Goal: Task Accomplishment & Management: Use online tool/utility

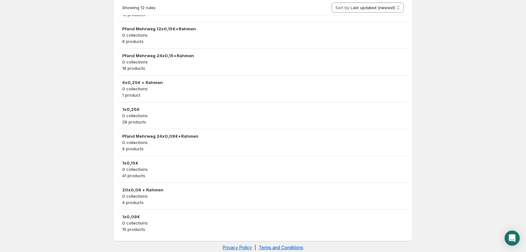
scroll to position [186, 0]
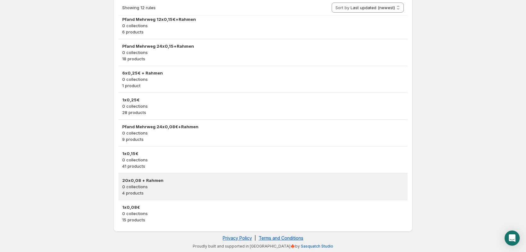
click at [171, 181] on h3 "20x0,08 + Rahmen" at bounding box center [263, 180] width 282 height 6
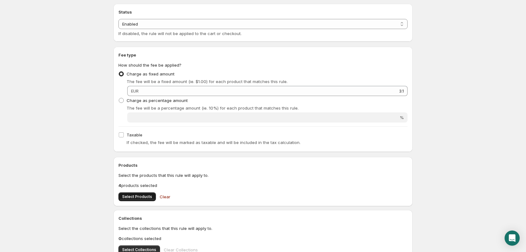
scroll to position [63, 0]
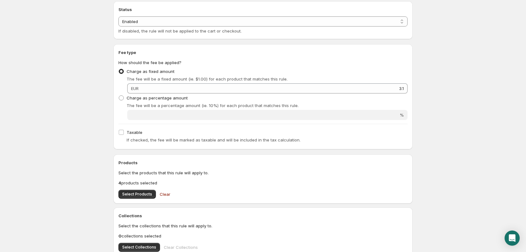
click at [137, 189] on div "Products Select the products that this rule will apply to. 4 products selected …" at bounding box center [263, 178] width 289 height 39
click at [134, 189] on button "Select Products" at bounding box center [138, 193] width 38 height 9
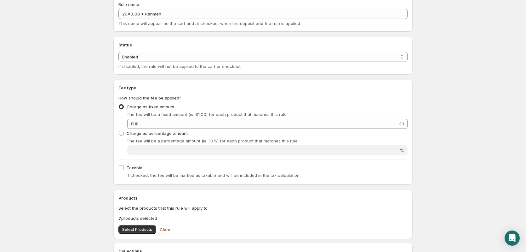
scroll to position [0, 0]
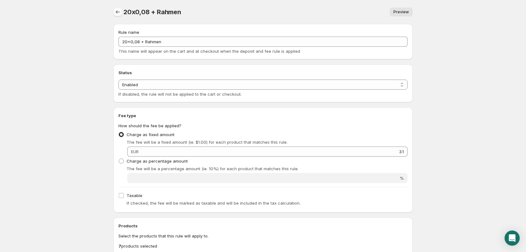
click at [119, 10] on icon "Settings" at bounding box center [118, 12] width 6 height 6
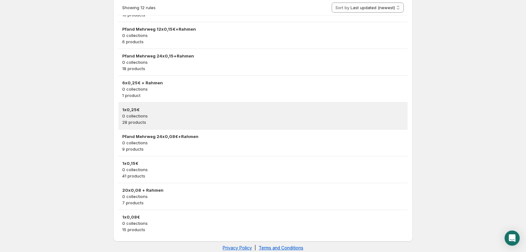
scroll to position [186, 0]
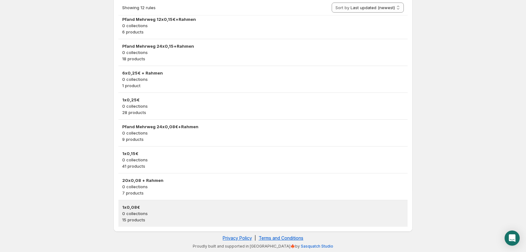
click at [172, 211] on p "0 collections" at bounding box center [263, 213] width 282 height 6
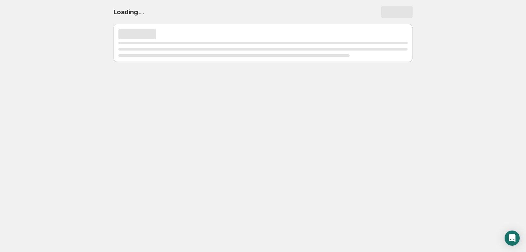
scroll to position [0, 0]
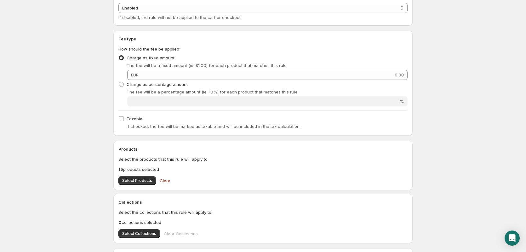
scroll to position [95, 0]
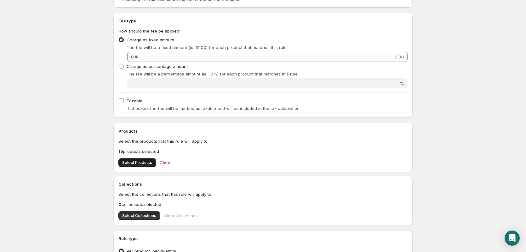
click at [143, 162] on span "Select Products" at bounding box center [137, 162] width 30 height 5
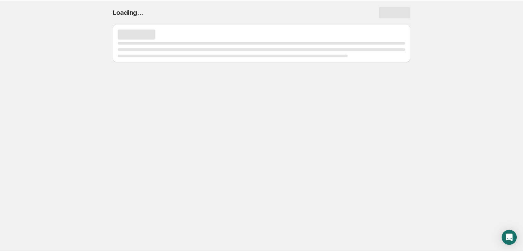
scroll to position [0, 0]
